Goal: Navigation & Orientation: Find specific page/section

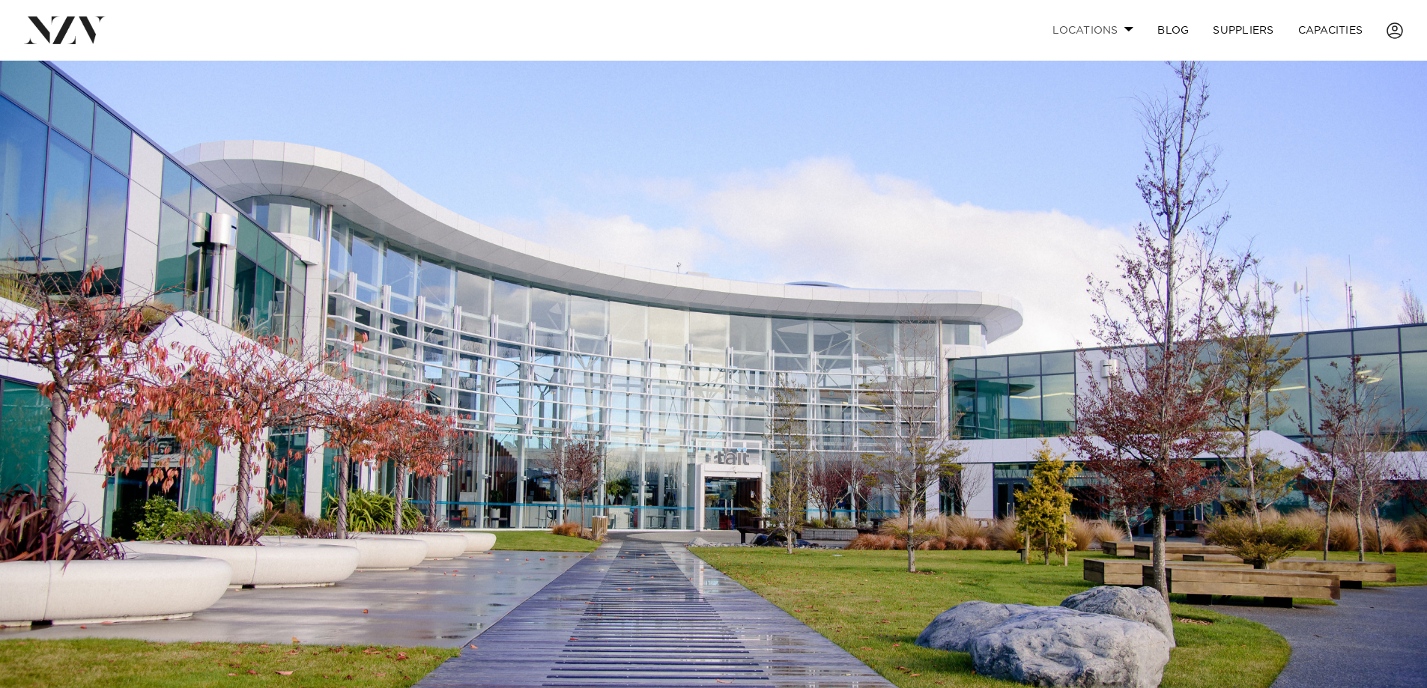
click at [1133, 25] on link "Locations" at bounding box center [1092, 30] width 105 height 32
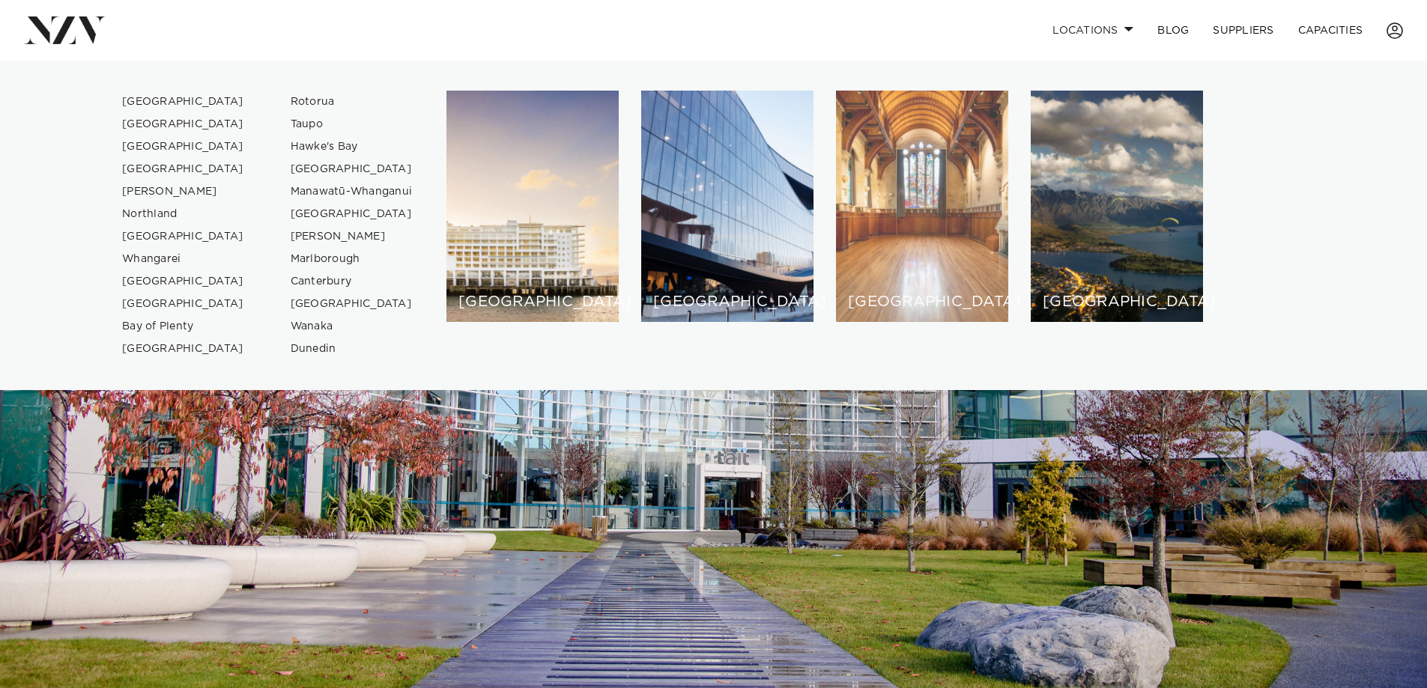
click at [960, 173] on div "[GEOGRAPHIC_DATA]" at bounding box center [922, 206] width 172 height 231
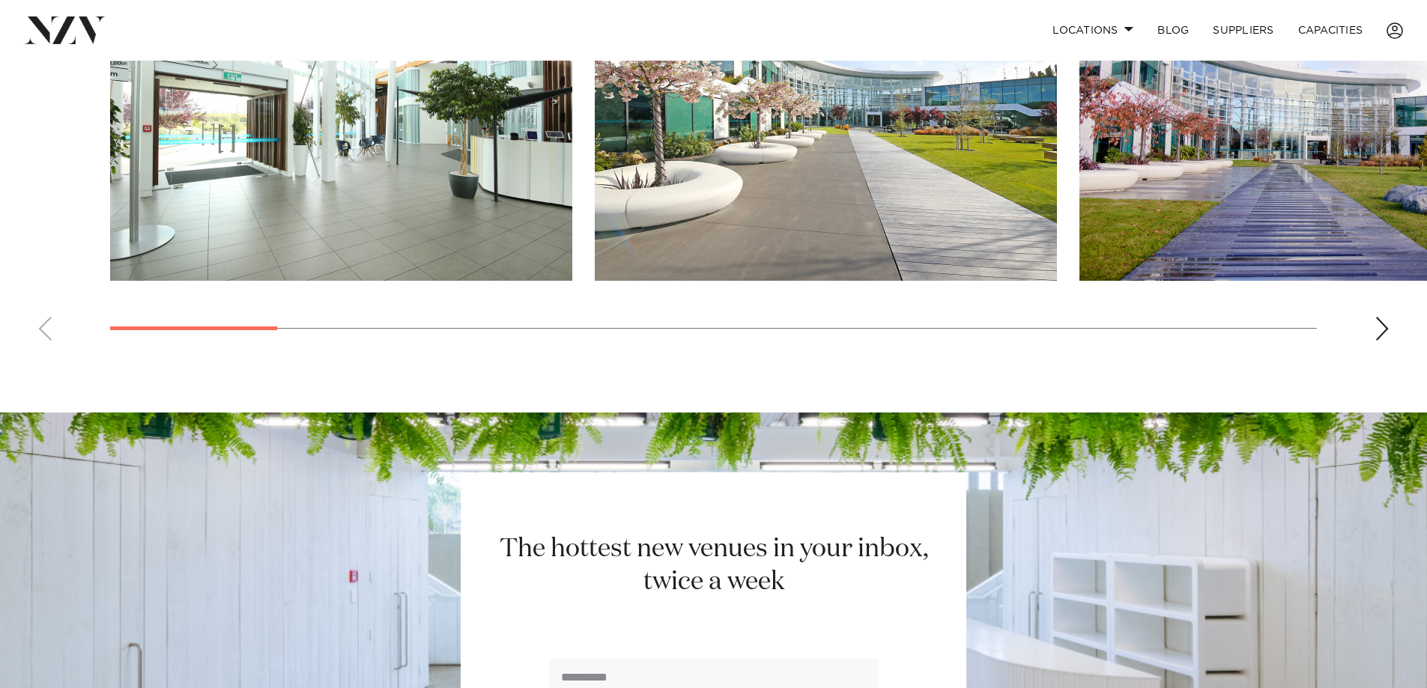
scroll to position [1273, 0]
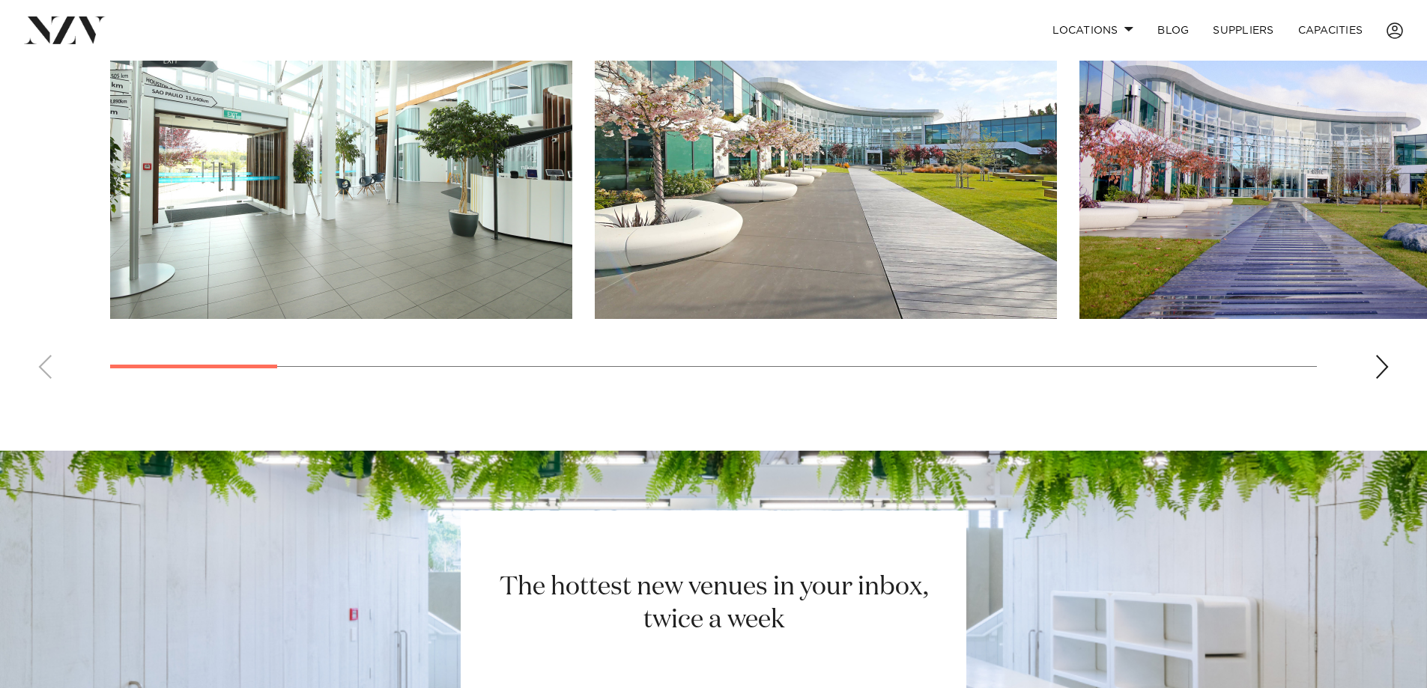
click at [1388, 379] on div "Next slide" at bounding box center [1382, 367] width 15 height 24
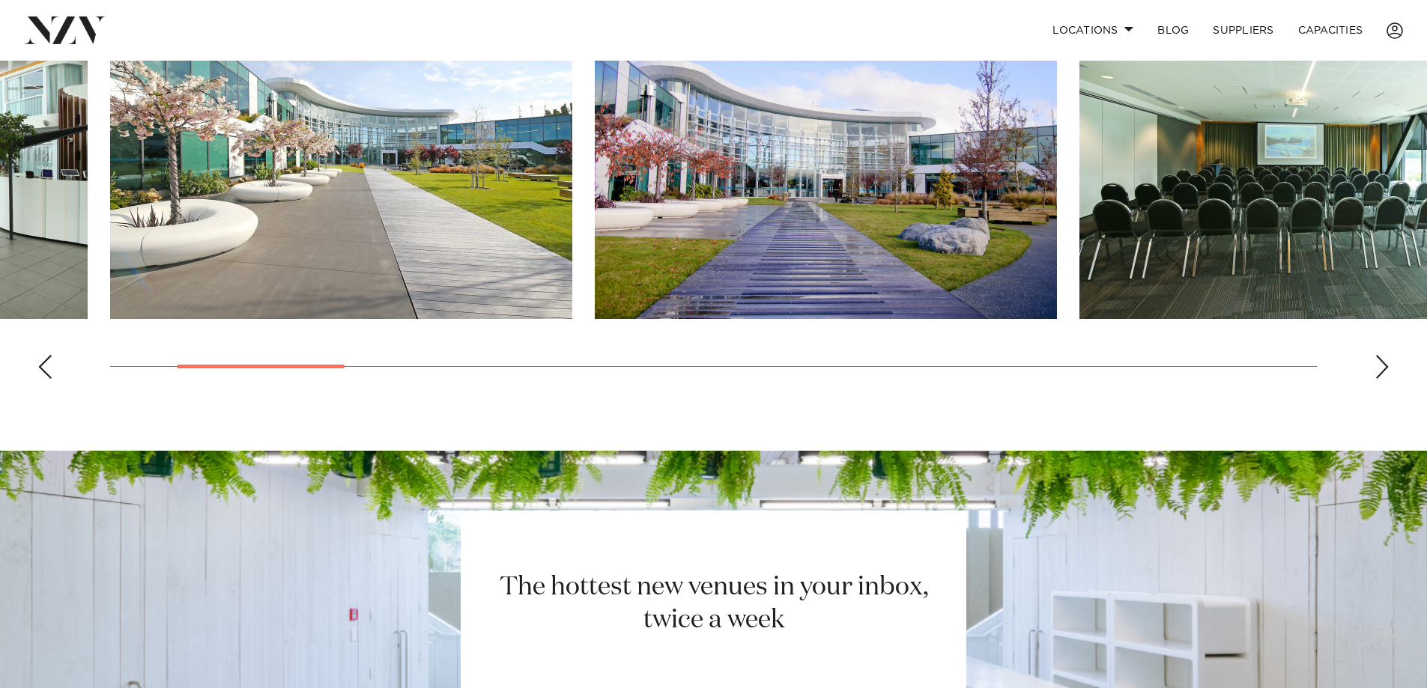
click at [1388, 379] on div "Next slide" at bounding box center [1382, 367] width 15 height 24
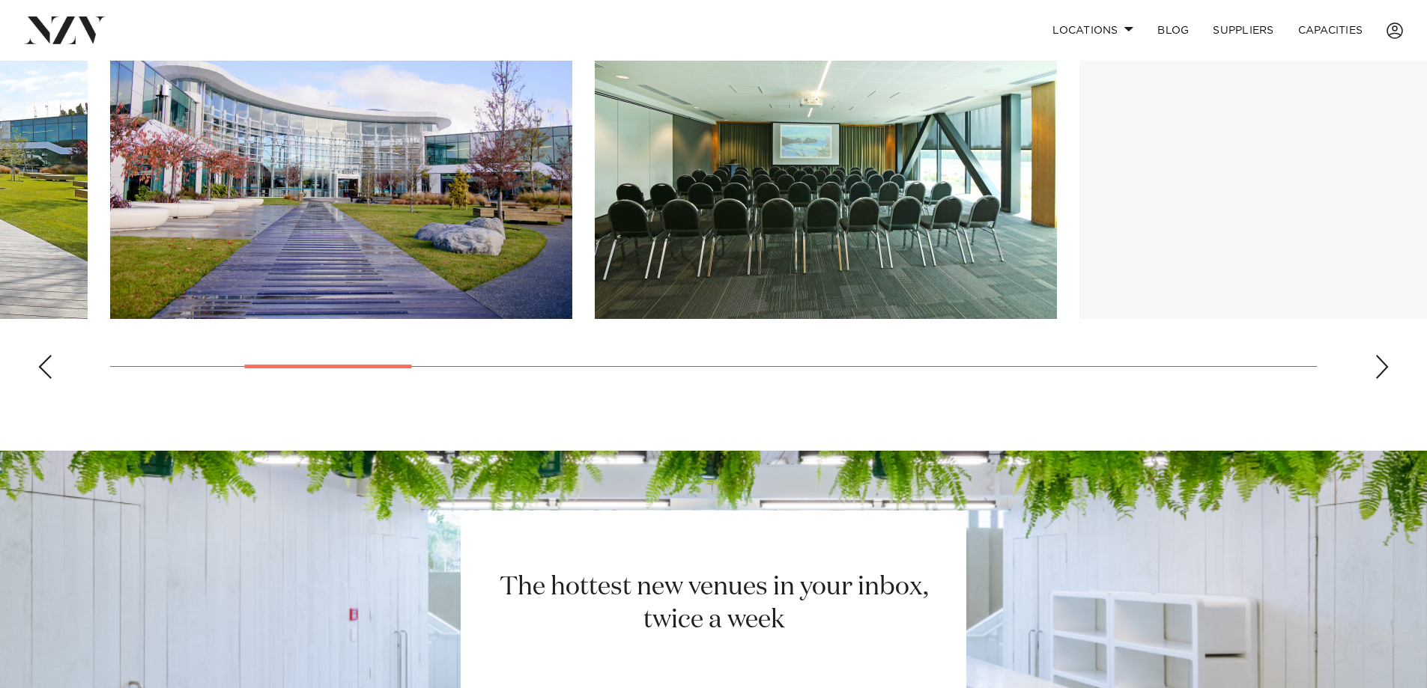
click at [1388, 379] on div "Next slide" at bounding box center [1382, 367] width 15 height 24
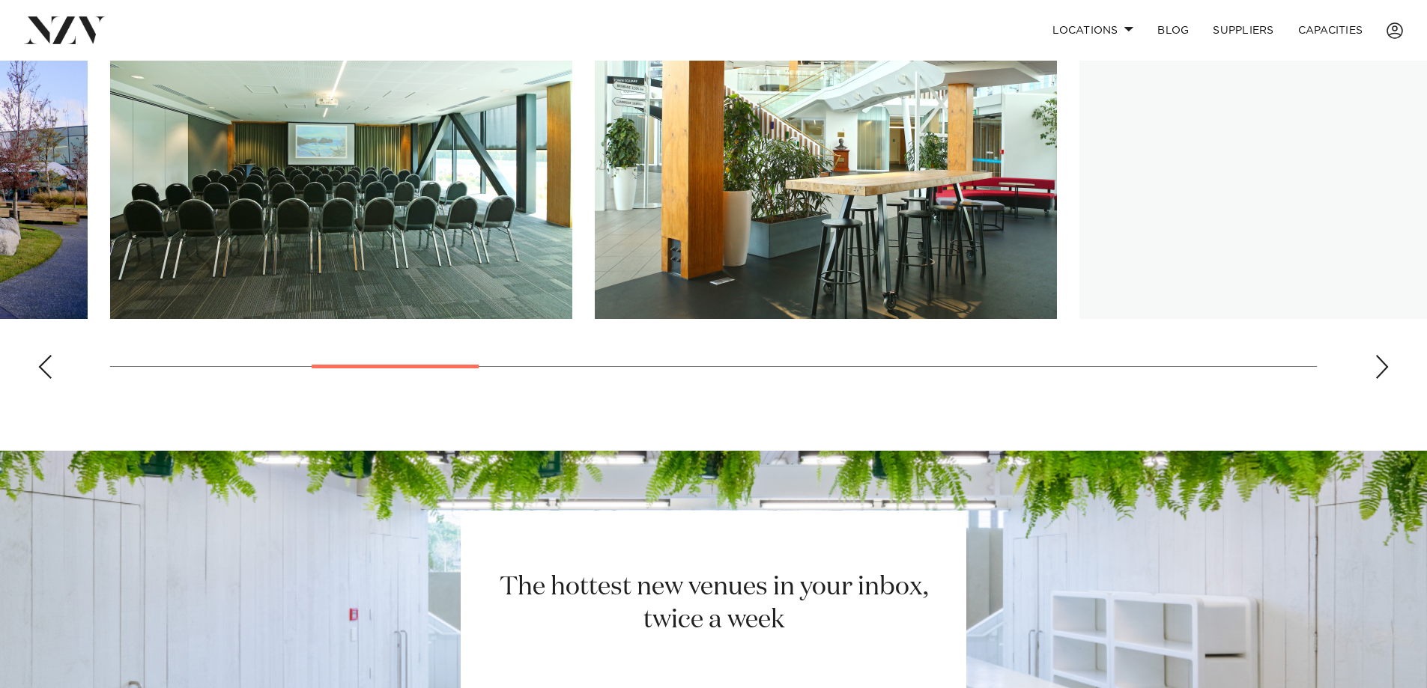
click at [1384, 379] on div "Next slide" at bounding box center [1382, 367] width 15 height 24
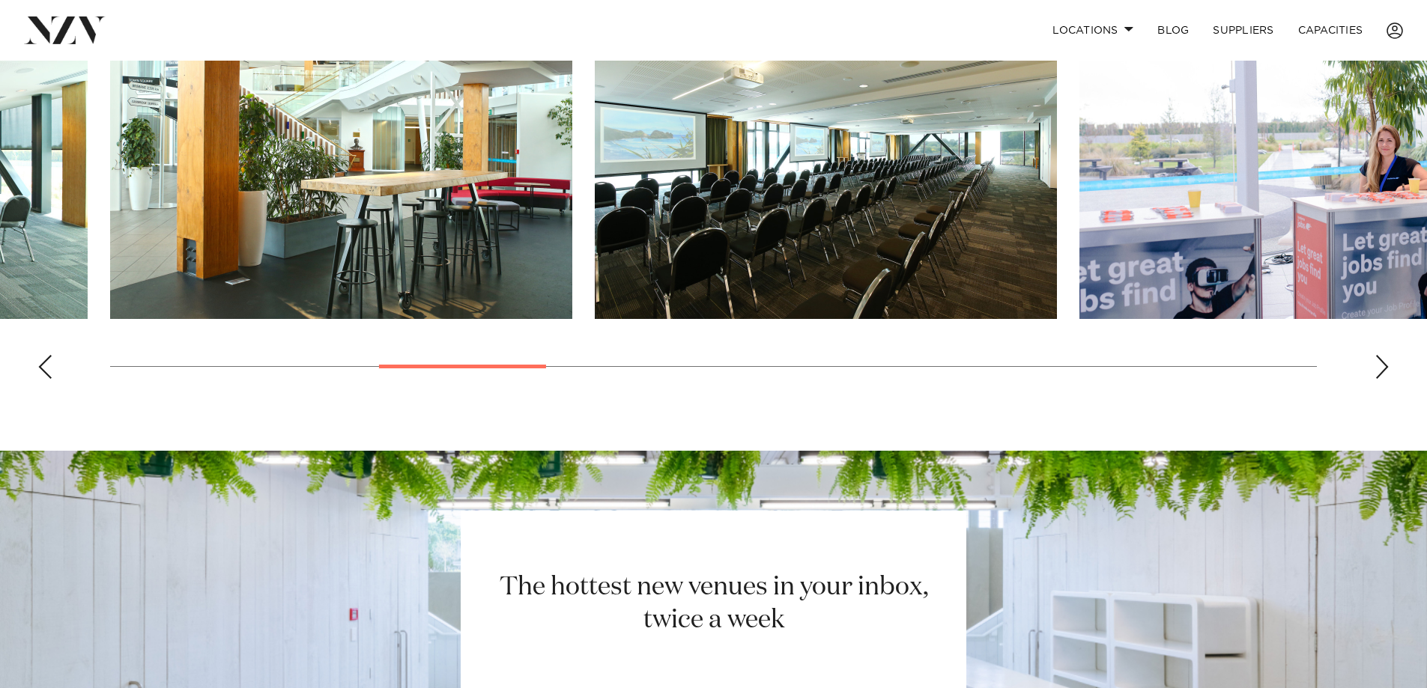
click at [1381, 379] on div "Next slide" at bounding box center [1382, 367] width 15 height 24
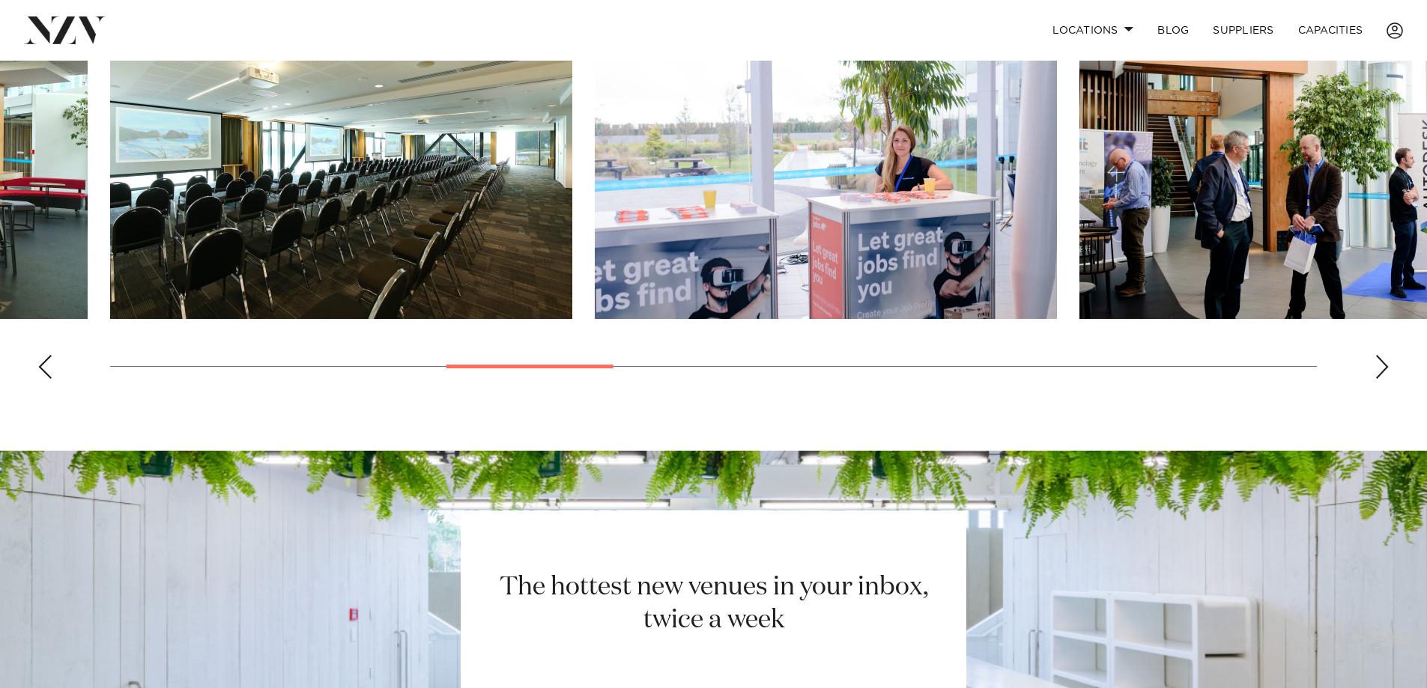
click at [1371, 391] on swiper-container at bounding box center [713, 185] width 1427 height 411
click at [1370, 391] on swiper-container at bounding box center [713, 185] width 1427 height 411
click at [1371, 391] on swiper-container at bounding box center [713, 185] width 1427 height 411
click at [1384, 379] on div "Next slide" at bounding box center [1382, 367] width 15 height 24
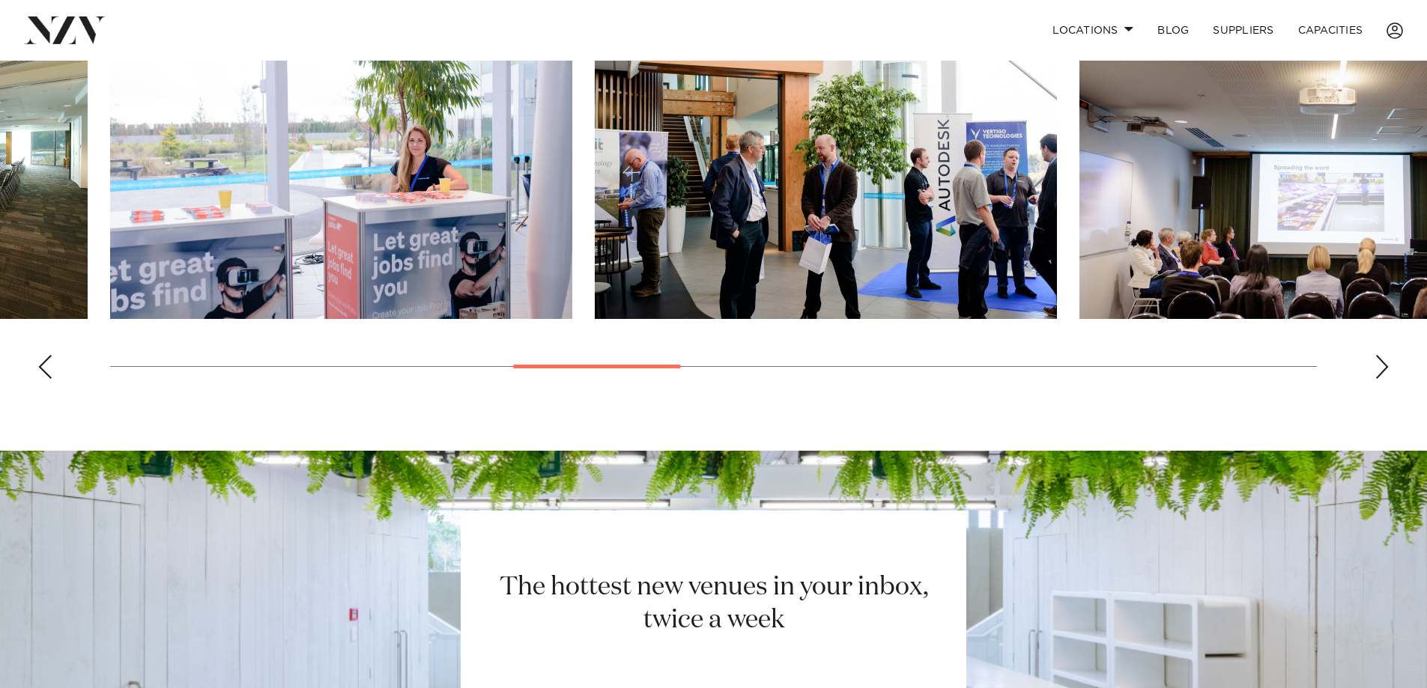
click at [1384, 379] on div "Next slide" at bounding box center [1382, 367] width 15 height 24
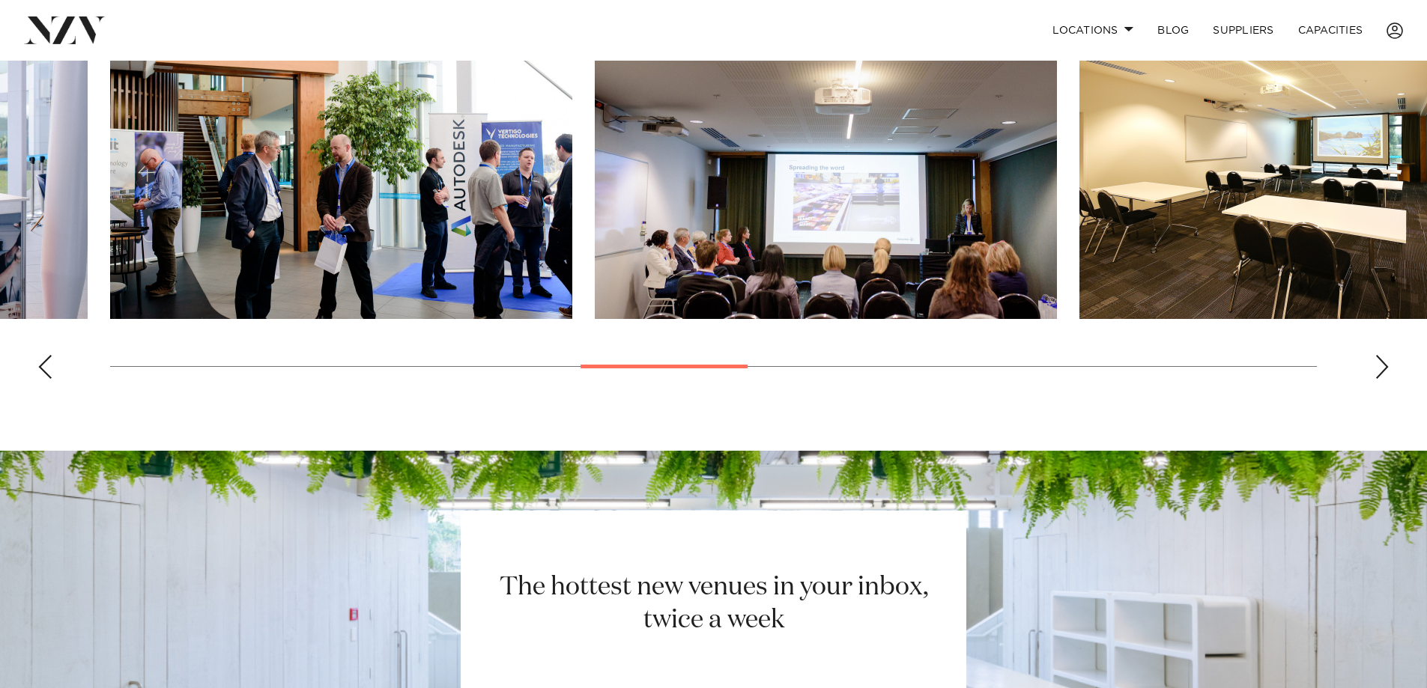
click at [1384, 379] on div "Next slide" at bounding box center [1382, 367] width 15 height 24
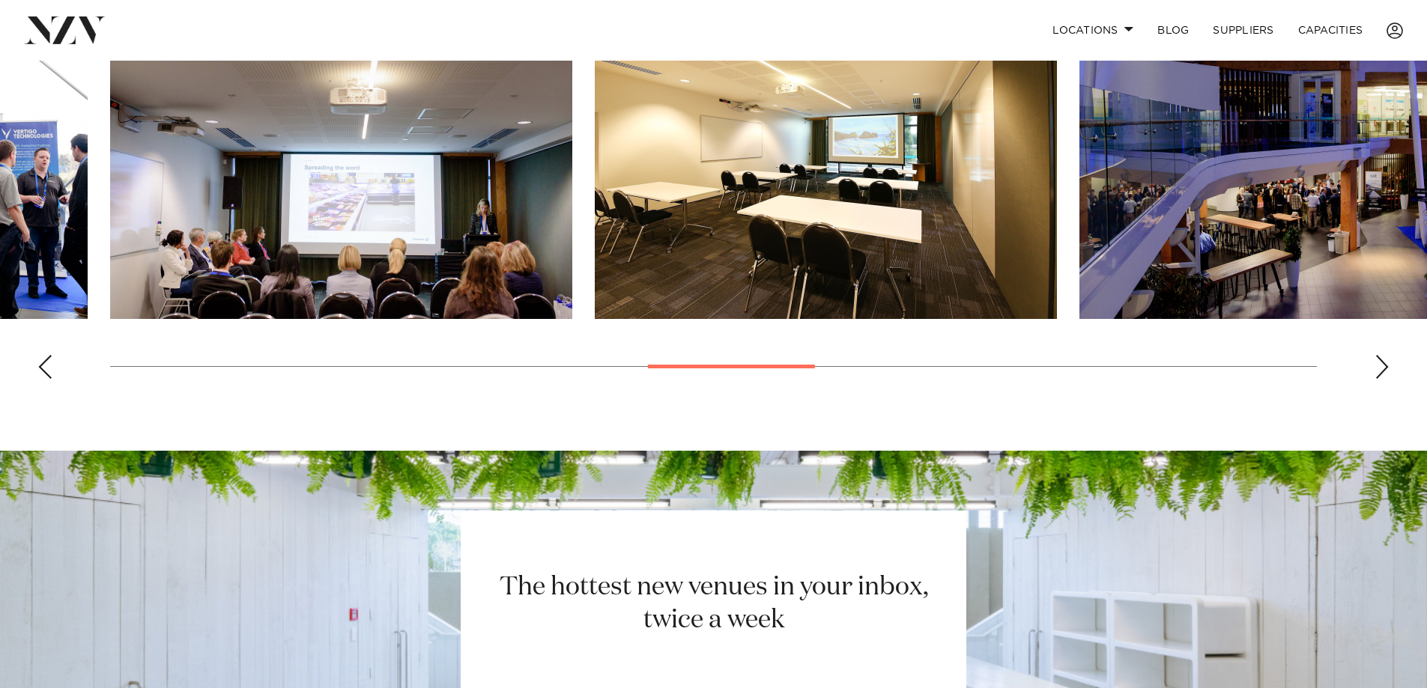
click at [1384, 379] on div "Next slide" at bounding box center [1382, 367] width 15 height 24
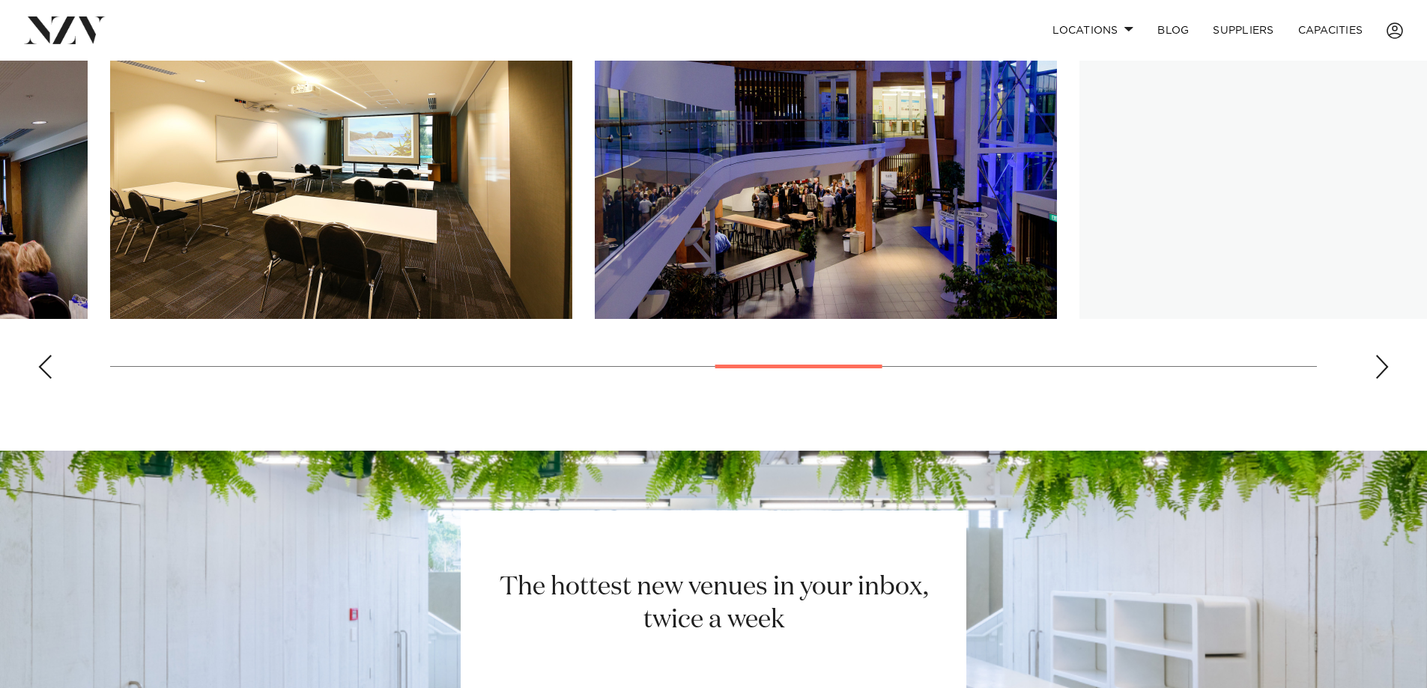
click at [1384, 379] on div "Next slide" at bounding box center [1382, 367] width 15 height 24
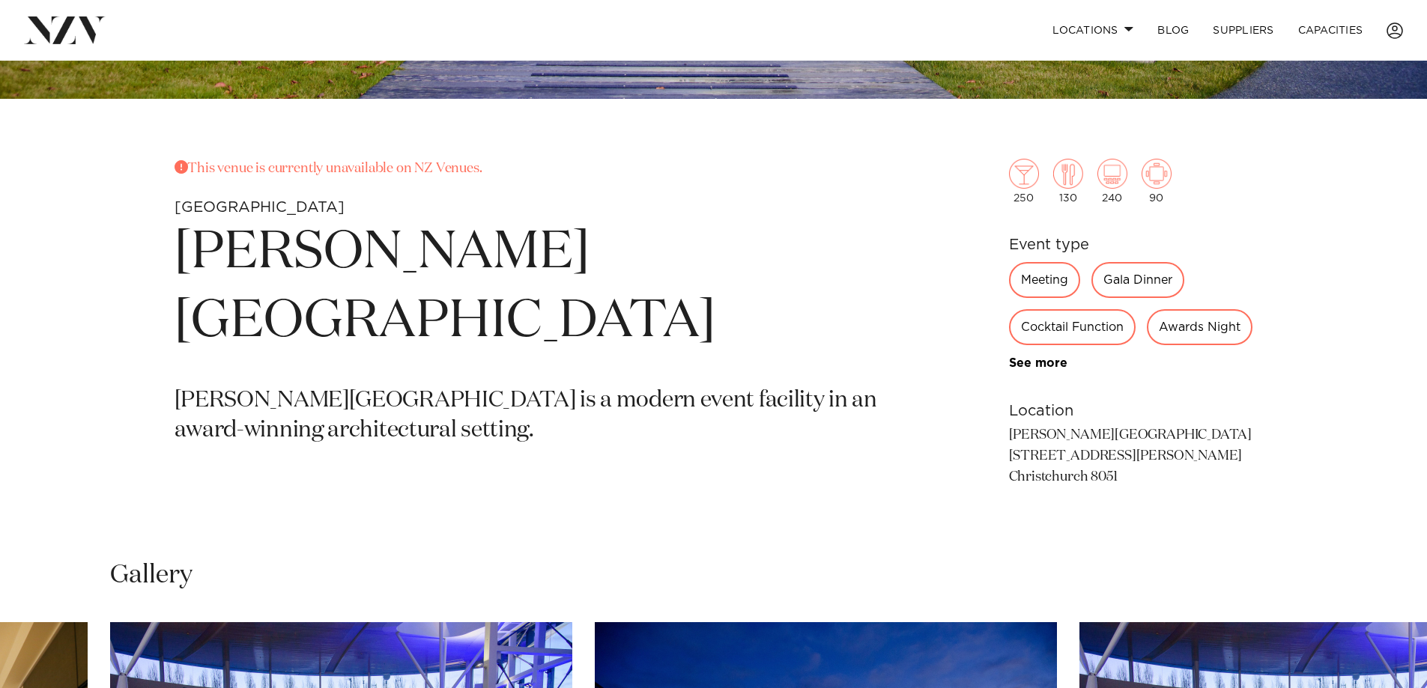
scroll to position [599, 0]
